Goal: Information Seeking & Learning: Learn about a topic

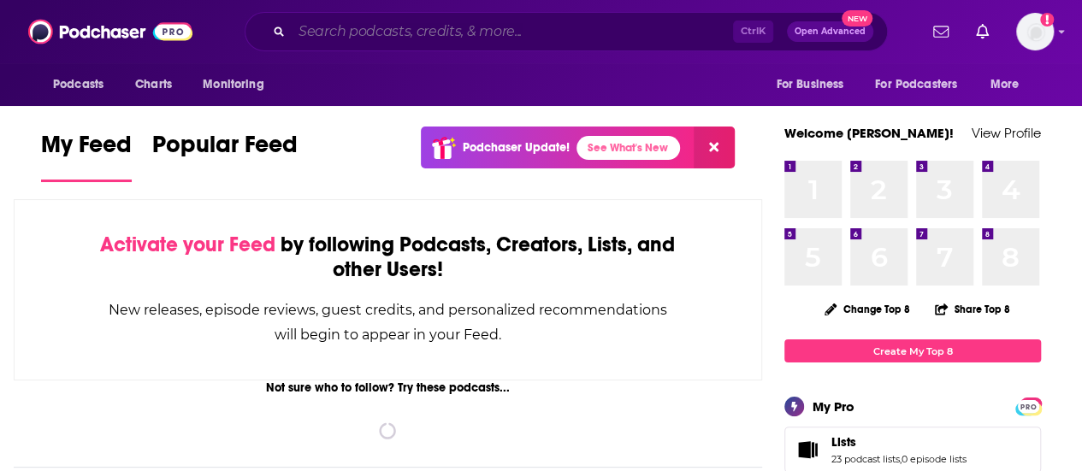
click at [464, 28] on input "Search podcasts, credits, & more..." at bounding box center [512, 31] width 441 height 27
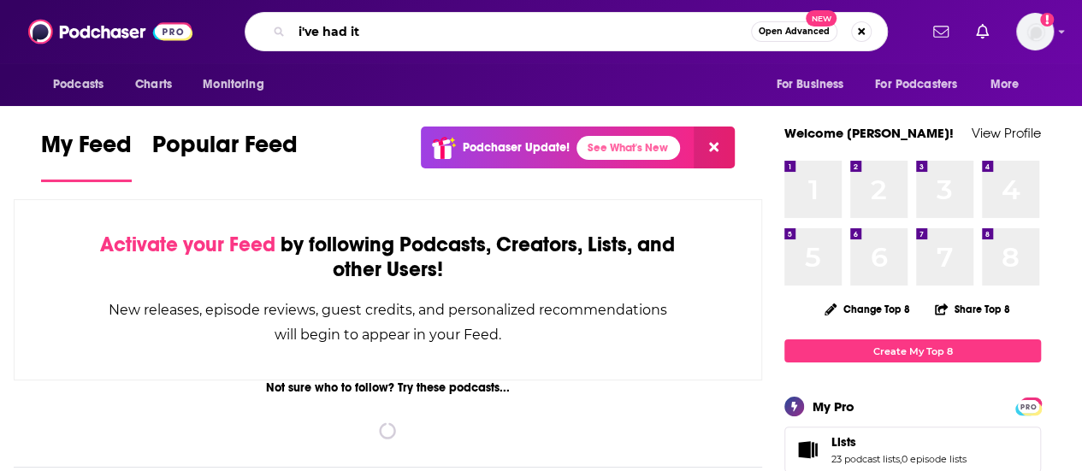
type input "i've had it"
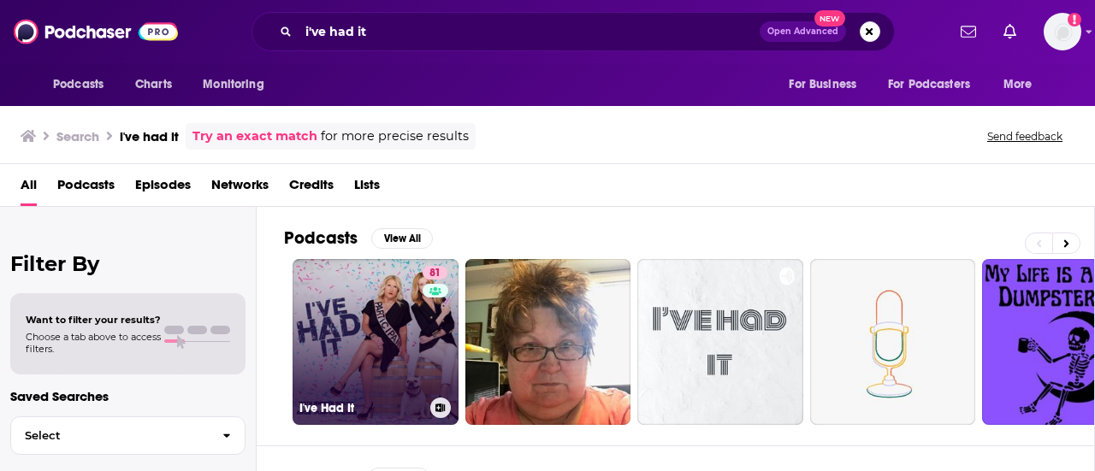
click at [367, 318] on link "81 I've Had It" at bounding box center [376, 342] width 166 height 166
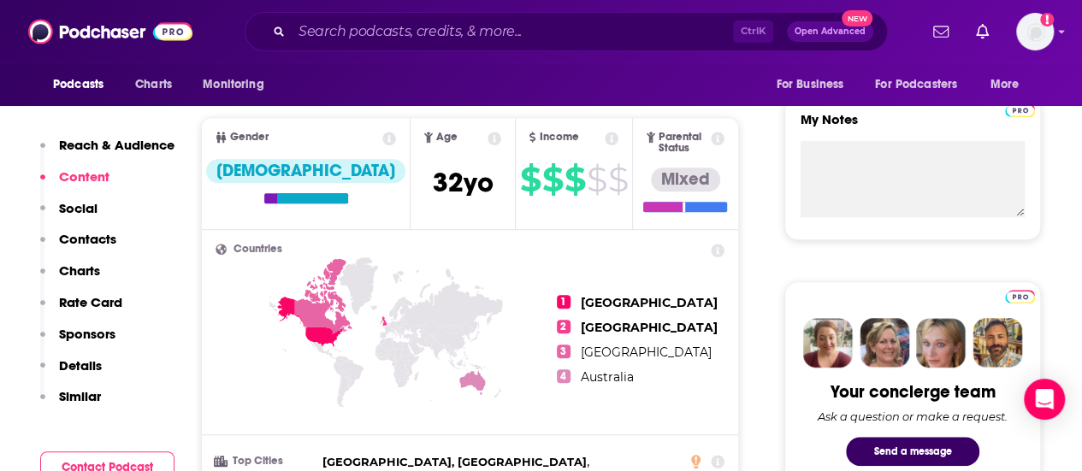
scroll to position [856, 0]
